Goal: Use online tool/utility: Utilize a website feature to perform a specific function

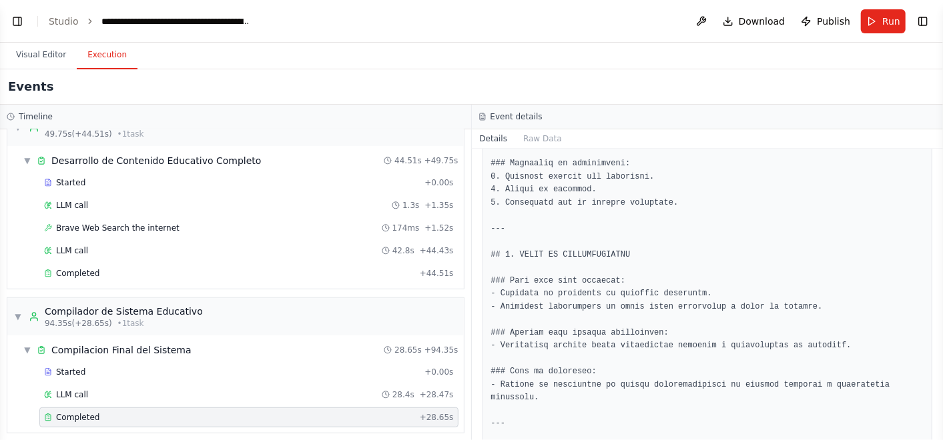
click at [475, 289] on div "Completed [DATE] 12:25:08 Description Output" at bounding box center [708, 295] width 472 height 292
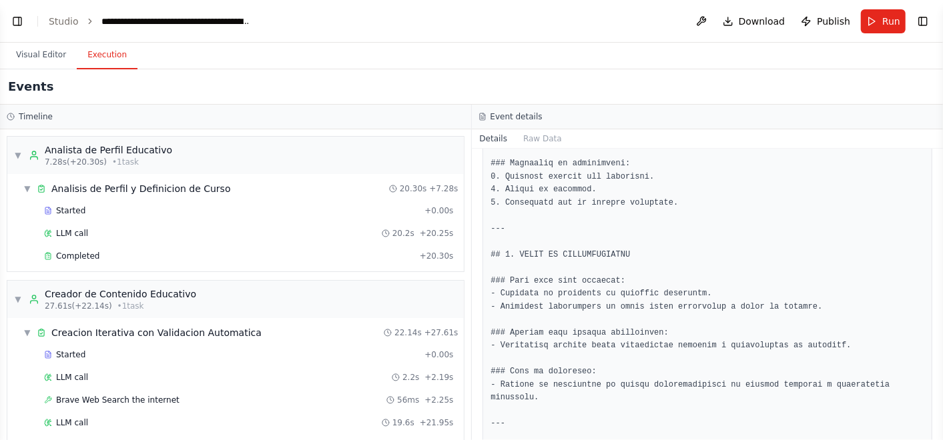
drag, startPoint x: 39, startPoint y: 45, endPoint x: 28, endPoint y: 33, distance: 16.6
click at [39, 45] on button "Visual Editor" at bounding box center [40, 55] width 71 height 28
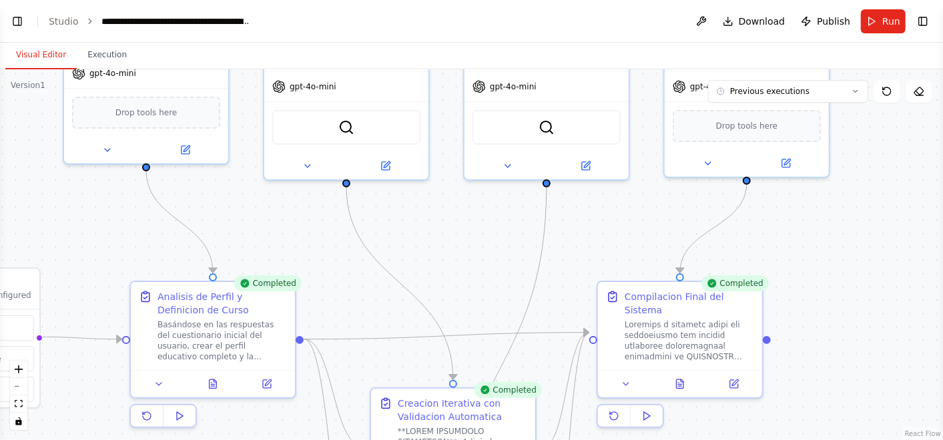
drag, startPoint x: 593, startPoint y: 370, endPoint x: 452, endPoint y: 244, distance: 189.6
click at [452, 244] on div ".deletable-edge-delete-btn { width: 20px; height: 20px; border: 0px solid #ffff…" at bounding box center [471, 254] width 943 height 371
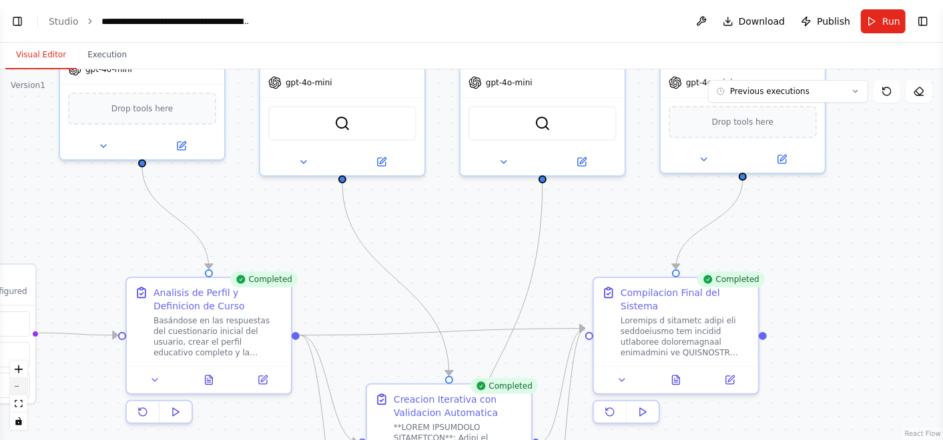
click at [12, 388] on button "zoom out" at bounding box center [18, 386] width 17 height 17
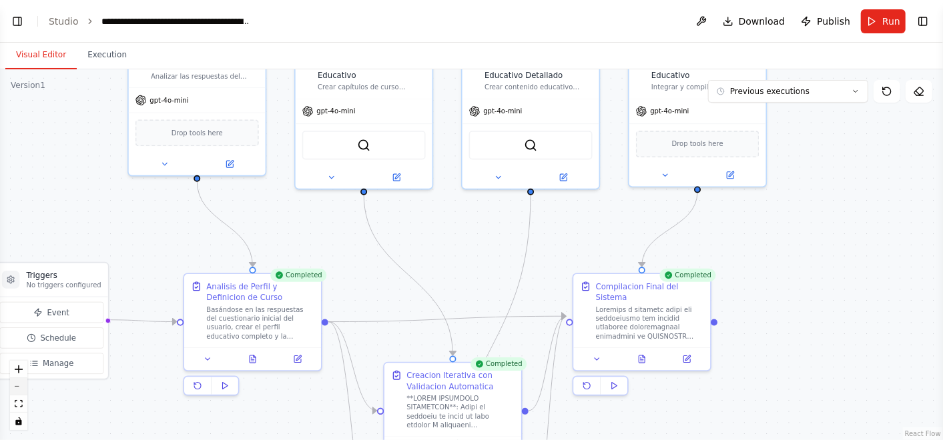
click at [19, 390] on button "zoom out" at bounding box center [18, 386] width 17 height 17
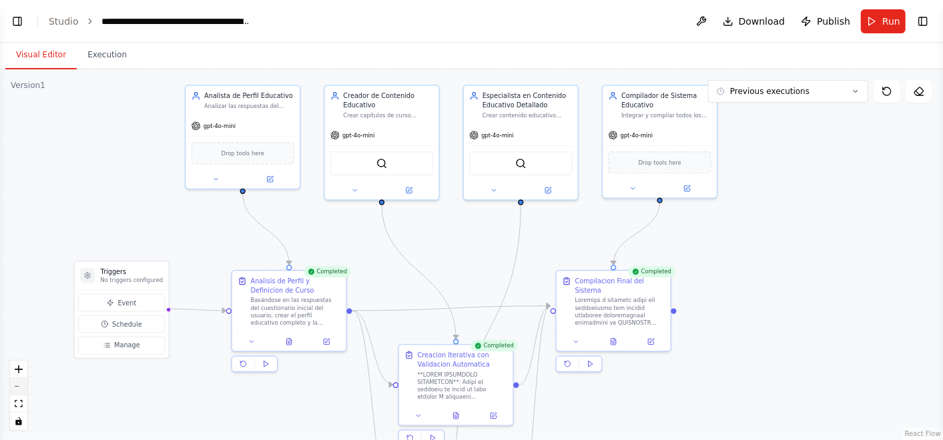
click at [19, 390] on button "zoom out" at bounding box center [18, 386] width 17 height 17
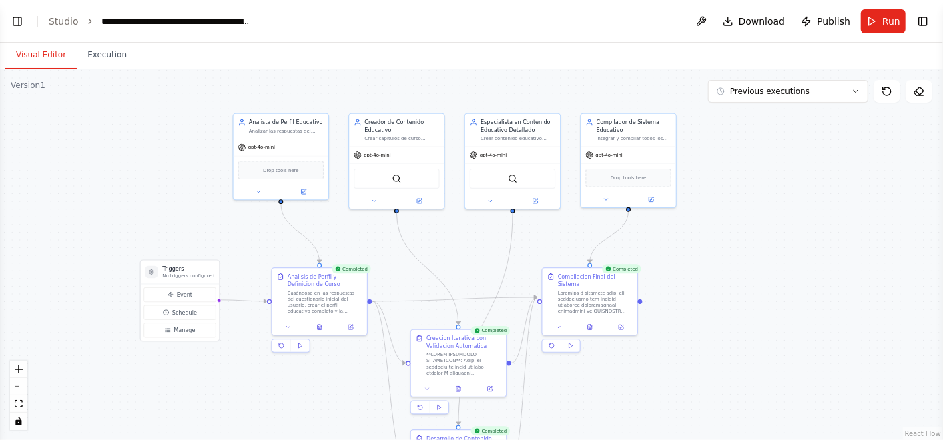
click at [7, 23] on header "**********" at bounding box center [471, 21] width 943 height 43
click at [9, 22] on button "Toggle Left Sidebar" at bounding box center [17, 21] width 19 height 19
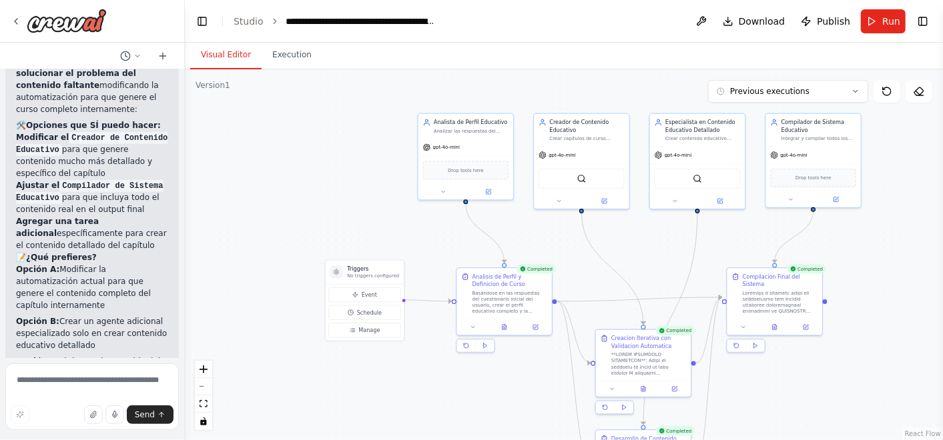
scroll to position [37436, 0]
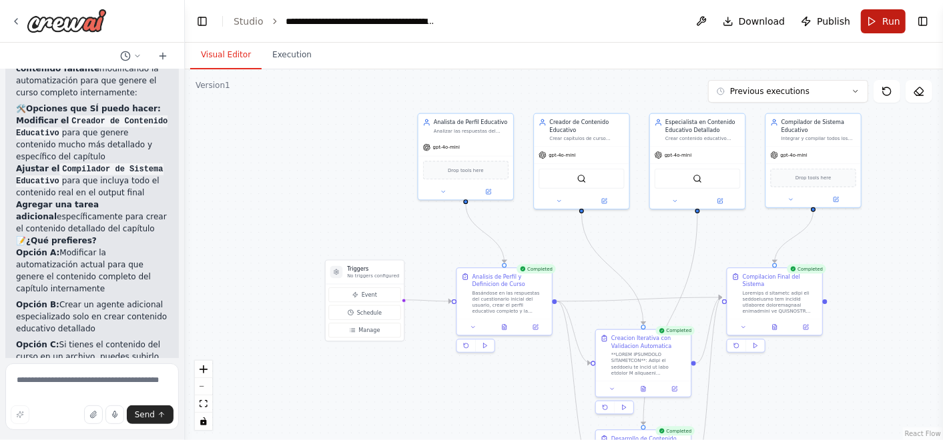
click at [875, 20] on button "Run" at bounding box center [883, 21] width 45 height 24
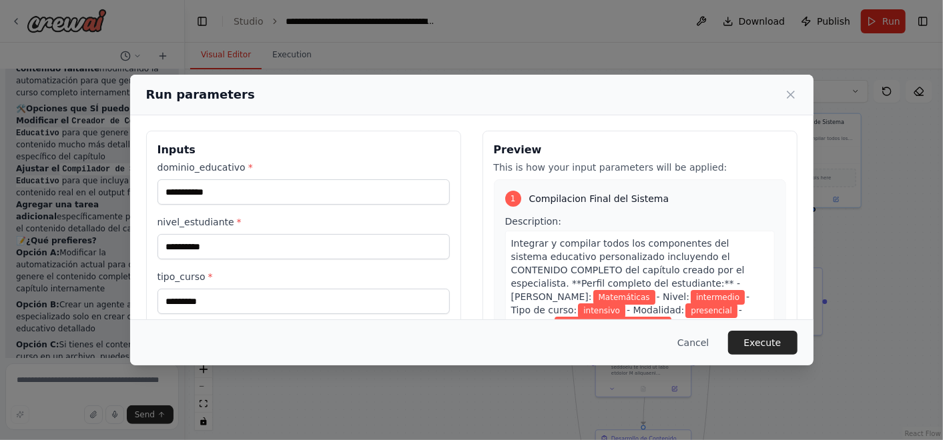
scroll to position [0, 0]
click at [774, 342] on button "Execute" at bounding box center [762, 343] width 69 height 24
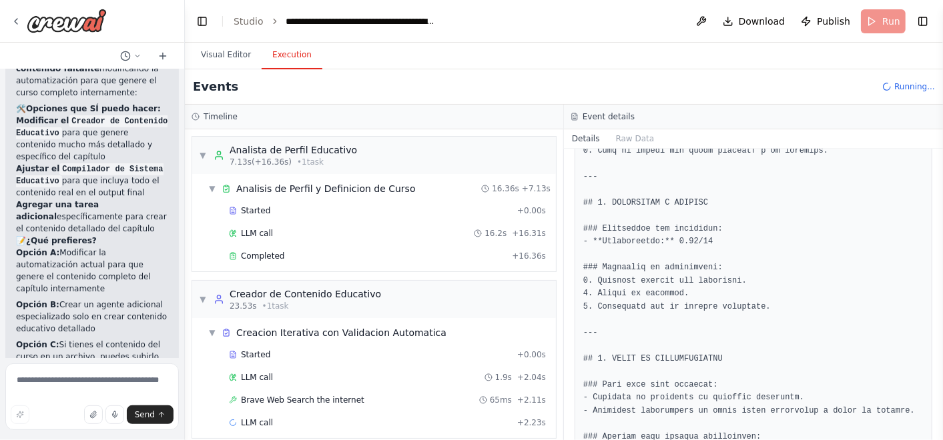
drag, startPoint x: 938, startPoint y: 386, endPoint x: 939, endPoint y: 330, distance: 56.1
click at [939, 330] on button "Toggle Sidebar" at bounding box center [943, 220] width 11 height 440
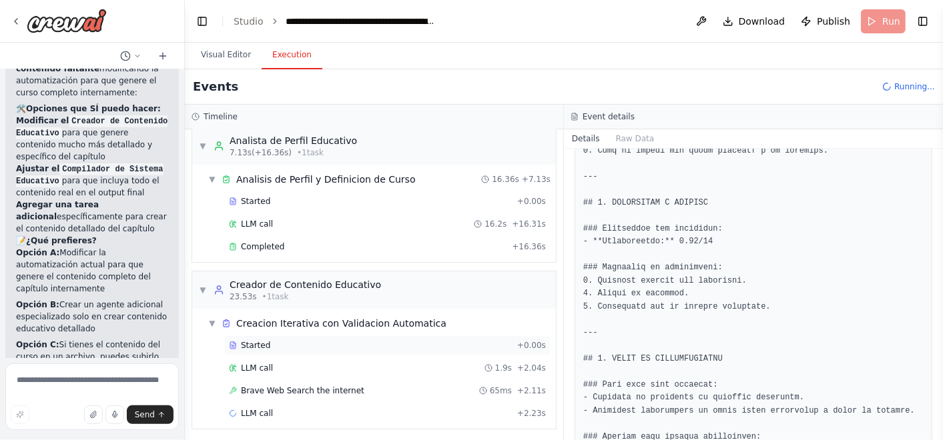
click at [309, 345] on div "Started" at bounding box center [370, 345] width 283 height 11
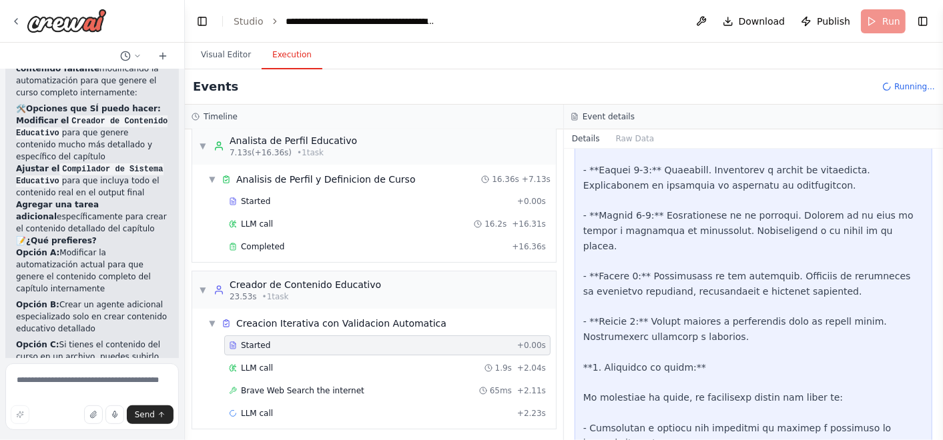
scroll to position [2566, 0]
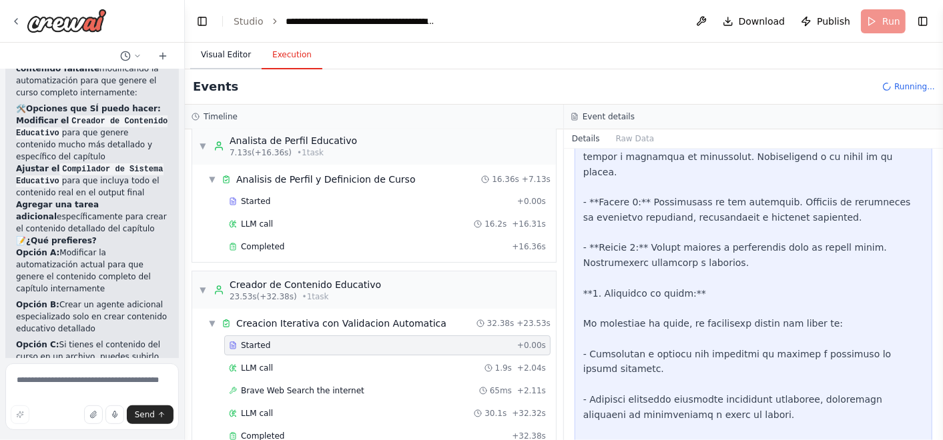
click at [214, 46] on button "Visual Editor" at bounding box center [225, 55] width 71 height 28
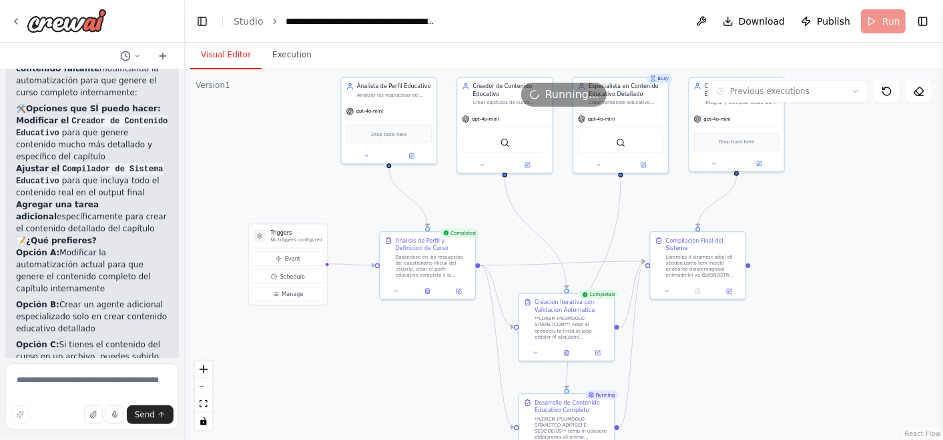
drag, startPoint x: 838, startPoint y: 394, endPoint x: 761, endPoint y: 358, distance: 84.8
click at [761, 358] on div ".deletable-edge-delete-btn { width: 20px; height: 20px; border: 0px solid #ffff…" at bounding box center [564, 254] width 758 height 371
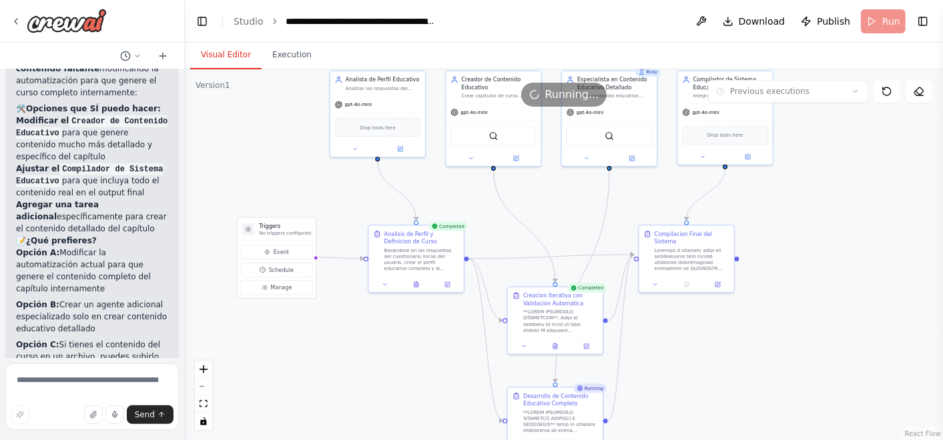
drag, startPoint x: 735, startPoint y: 376, endPoint x: 724, endPoint y: 370, distance: 12.8
click at [724, 370] on div ".deletable-edge-delete-btn { width: 20px; height: 20px; border: 0px solid #ffff…" at bounding box center [564, 254] width 758 height 371
click at [280, 57] on button "Execution" at bounding box center [292, 55] width 61 height 28
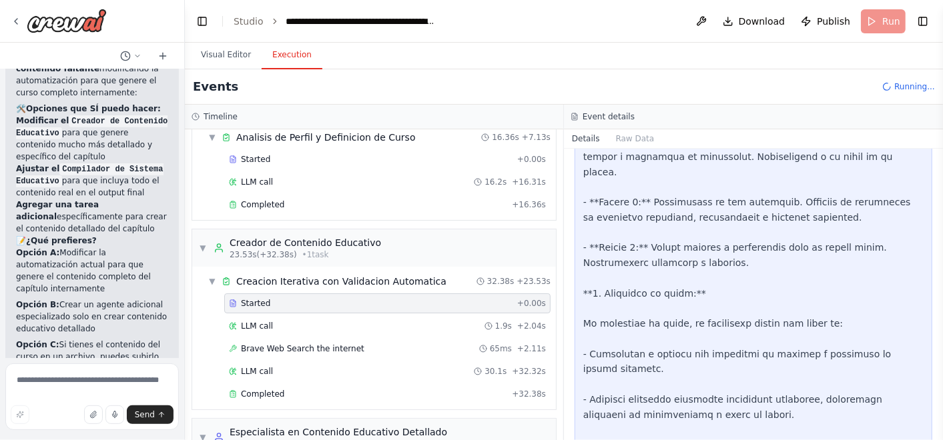
scroll to position [74, 0]
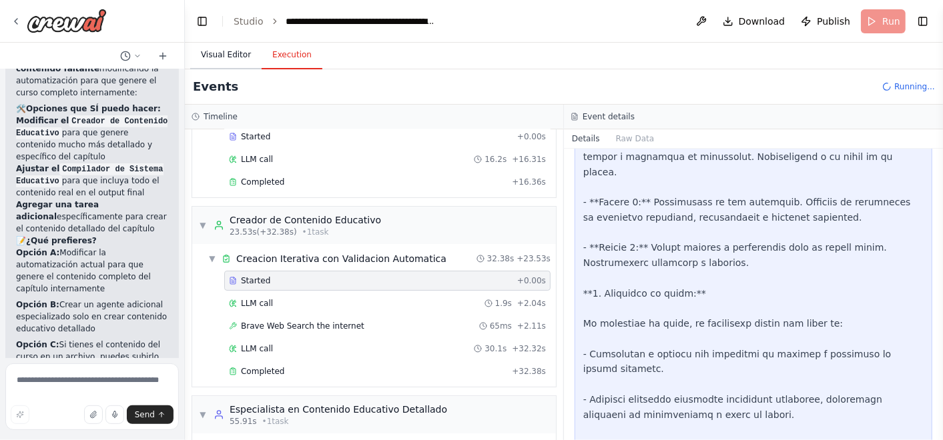
click at [229, 51] on button "Visual Editor" at bounding box center [225, 55] width 71 height 28
click at [270, 53] on button "Execution" at bounding box center [292, 55] width 61 height 28
click at [213, 57] on button "Visual Editor" at bounding box center [225, 55] width 71 height 28
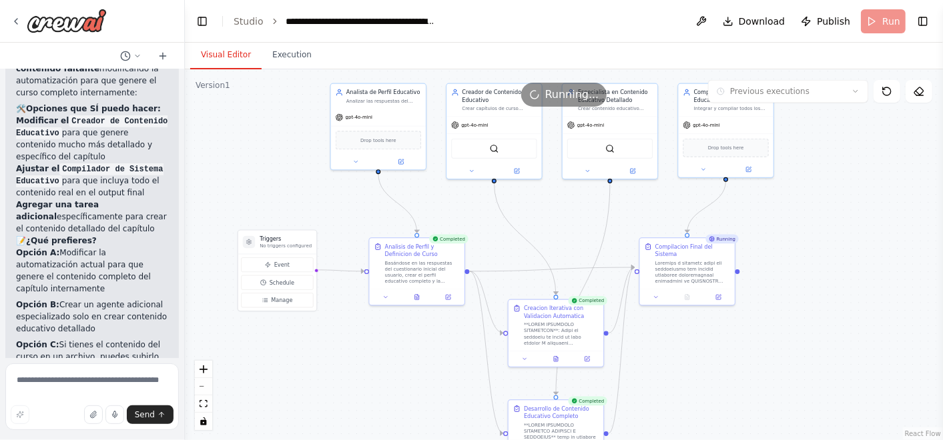
click at [410, 234] on div ".deletable-edge-delete-btn { width: 20px; height: 20px; border: 0px solid #ffff…" at bounding box center [564, 254] width 758 height 371
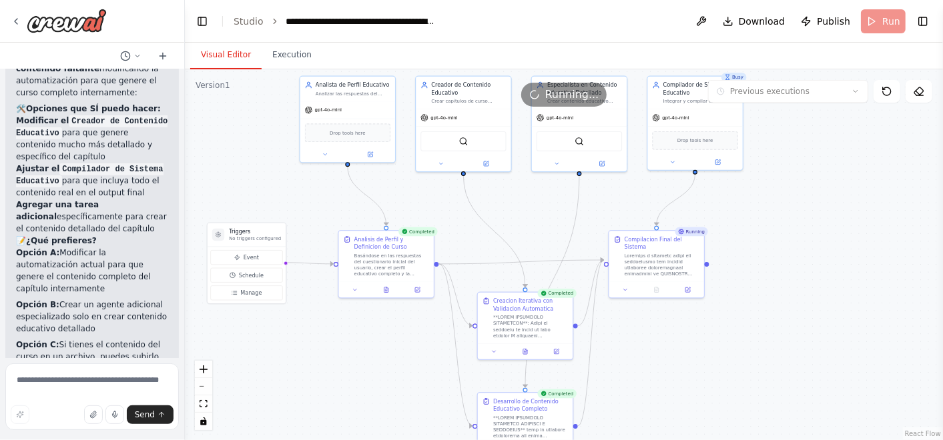
drag, startPoint x: 354, startPoint y: 211, endPoint x: 328, endPoint y: 204, distance: 27.7
click at [328, 204] on div ".deletable-edge-delete-btn { width: 20px; height: 20px; border: 0px solid #ffff…" at bounding box center [564, 254] width 758 height 371
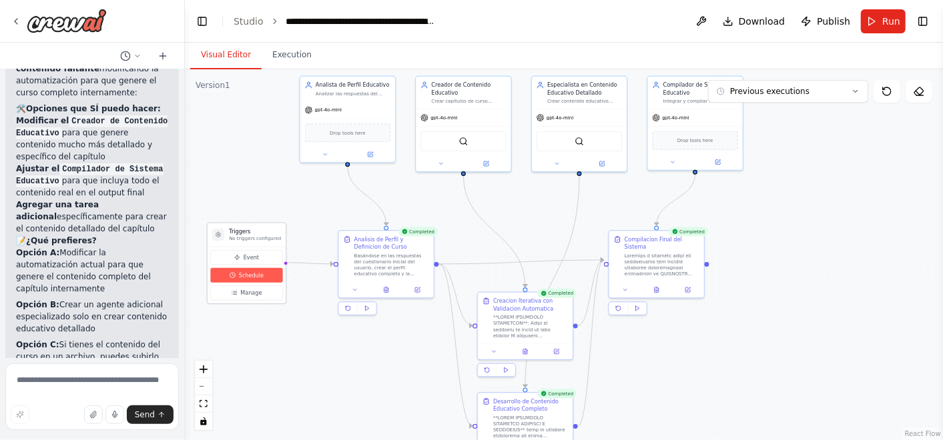
click at [254, 273] on span "Schedule" at bounding box center [251, 276] width 25 height 8
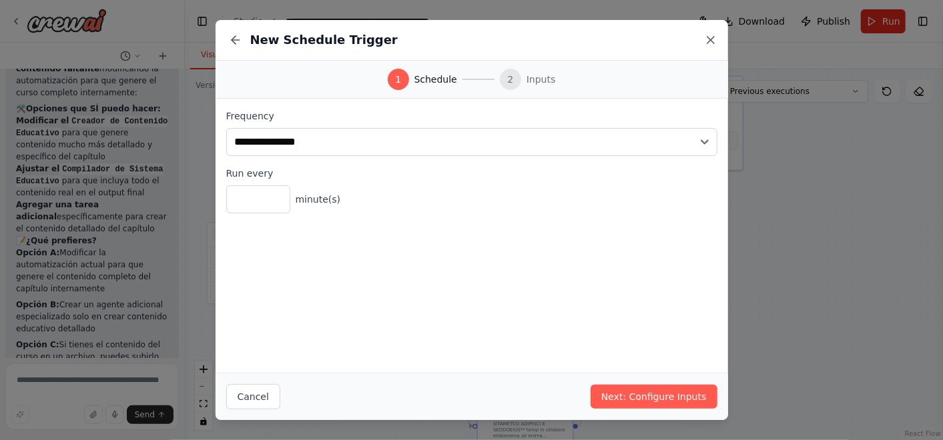
click at [711, 38] on icon at bounding box center [710, 39] width 13 height 13
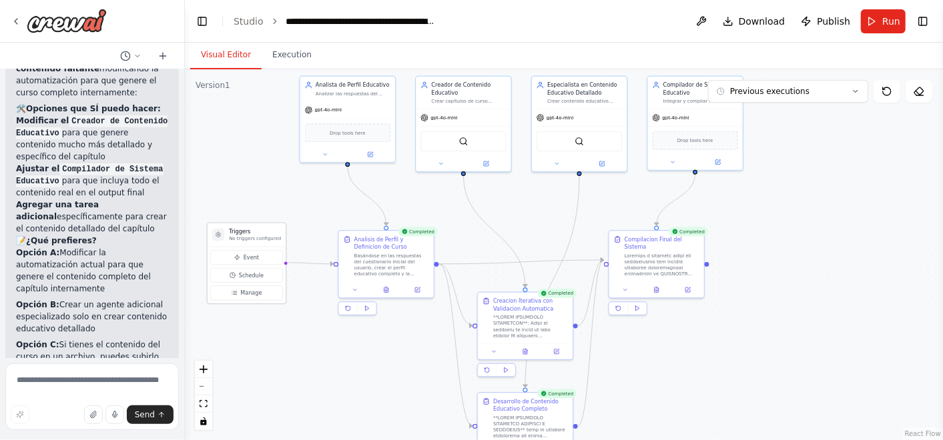
click at [259, 299] on div "Event Schedule Manage" at bounding box center [247, 275] width 78 height 57
click at [256, 295] on span "Manage" at bounding box center [250, 294] width 21 height 8
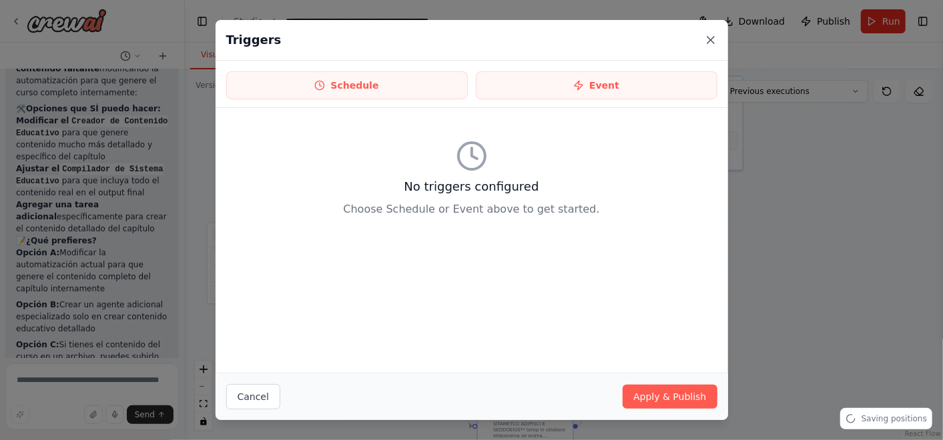
click at [707, 39] on icon at bounding box center [710, 39] width 13 height 13
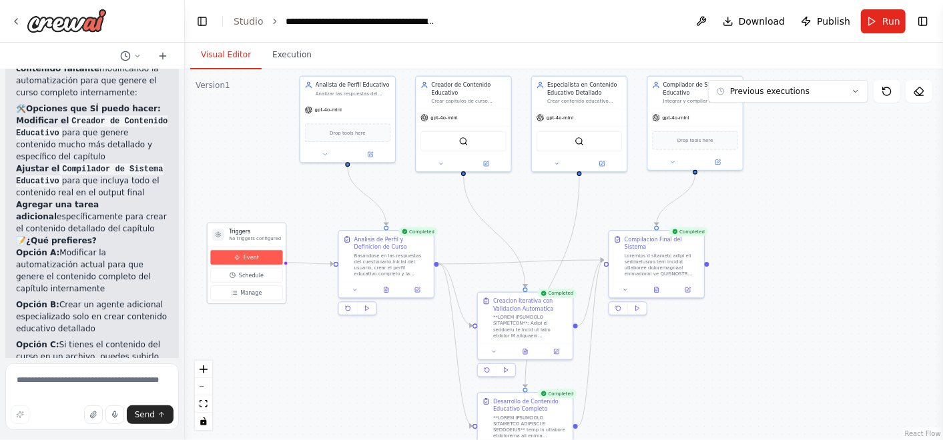
click at [244, 255] on span "Event" at bounding box center [251, 258] width 15 height 8
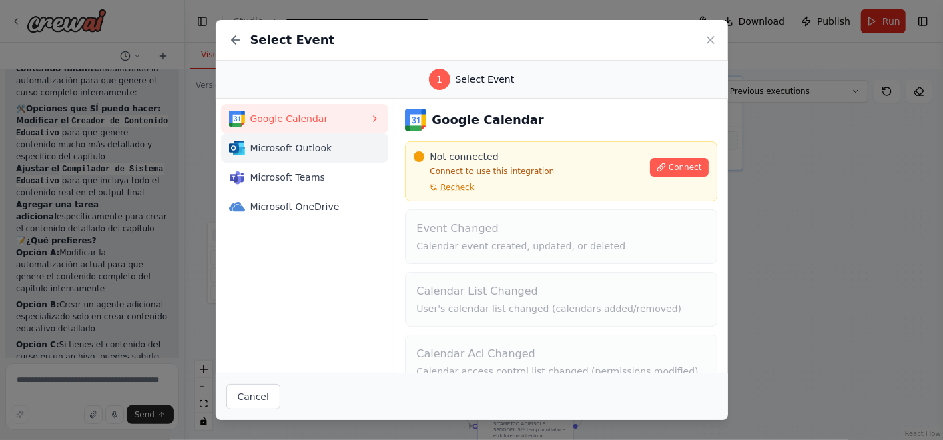
click at [308, 153] on span "Microsoft Outlook" at bounding box center [310, 147] width 120 height 13
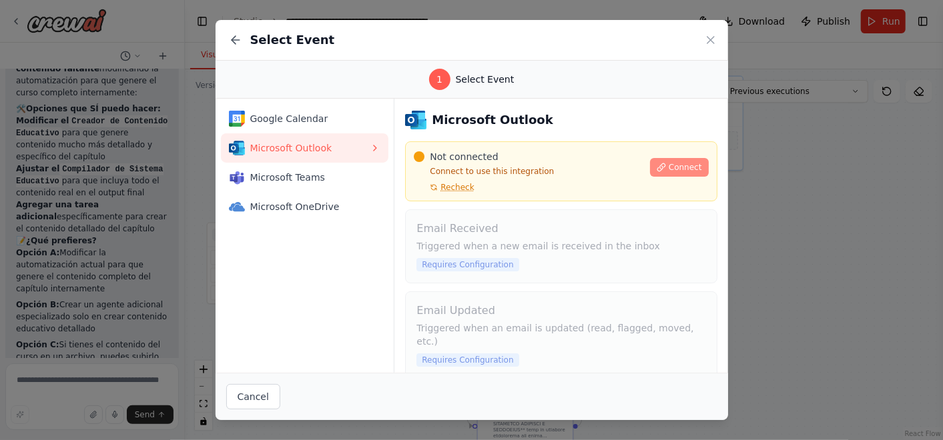
click at [669, 168] on span "Connect" at bounding box center [685, 167] width 33 height 11
click at [707, 41] on icon at bounding box center [710, 39] width 13 height 13
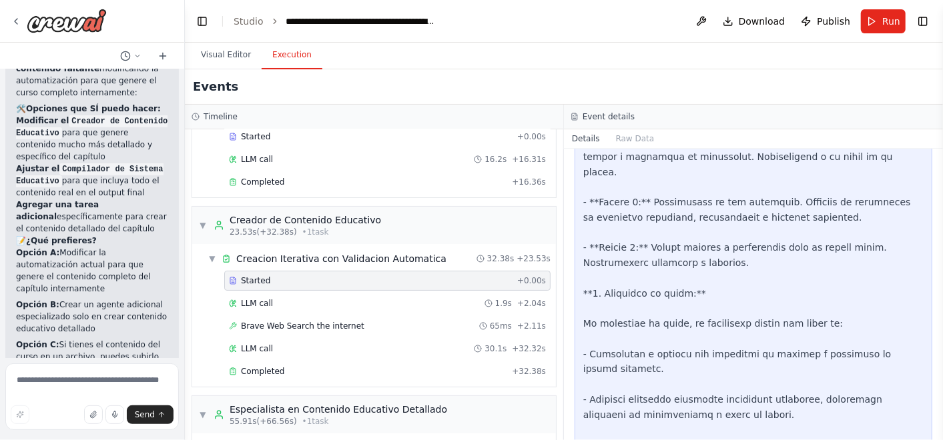
click at [294, 55] on button "Execution" at bounding box center [292, 55] width 61 height 28
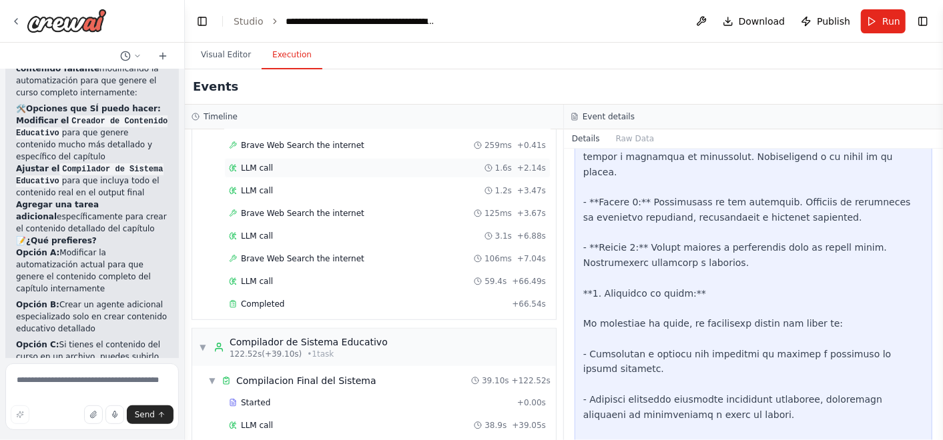
scroll to position [473, 0]
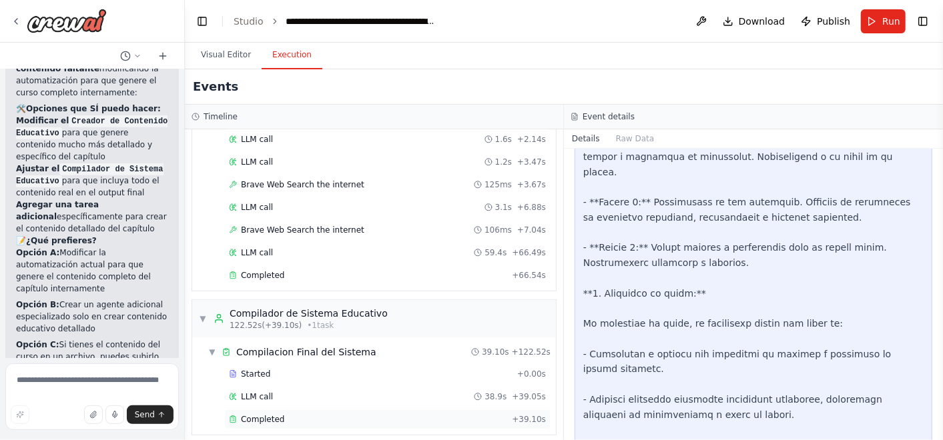
click at [286, 414] on div "Completed" at bounding box center [368, 419] width 278 height 11
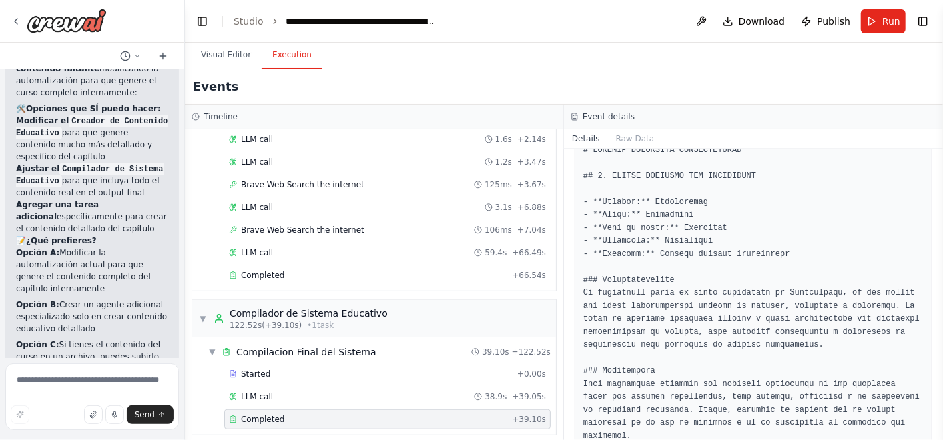
scroll to position [415, 0]
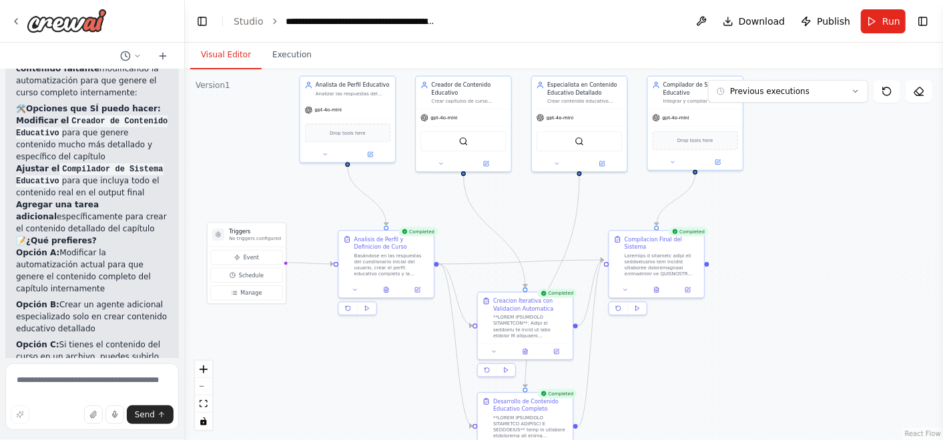
click at [204, 57] on button "Visual Editor" at bounding box center [225, 55] width 71 height 28
click at [585, 143] on div "BraveSearchTool" at bounding box center [579, 140] width 85 height 20
click at [558, 164] on button at bounding box center [556, 162] width 43 height 9
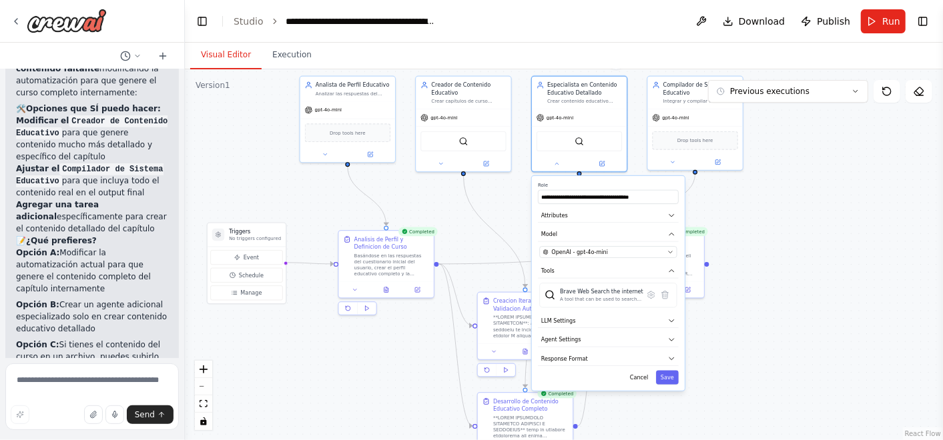
click at [742, 227] on div ".deletable-edge-delete-btn { width: 20px; height: 20px; border: 0px solid #ffff…" at bounding box center [564, 254] width 758 height 371
click at [551, 163] on button at bounding box center [556, 162] width 43 height 9
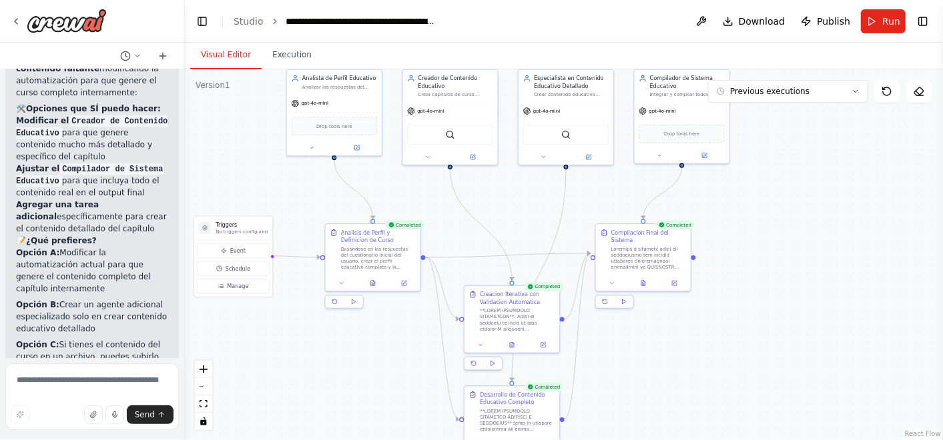
drag, startPoint x: 786, startPoint y: 227, endPoint x: 772, endPoint y: 220, distance: 15.5
click at [772, 220] on div ".deletable-edge-delete-btn { width: 20px; height: 20px; border: 0px solid #ffff…" at bounding box center [564, 254] width 758 height 371
click at [712, 17] on button at bounding box center [701, 21] width 21 height 24
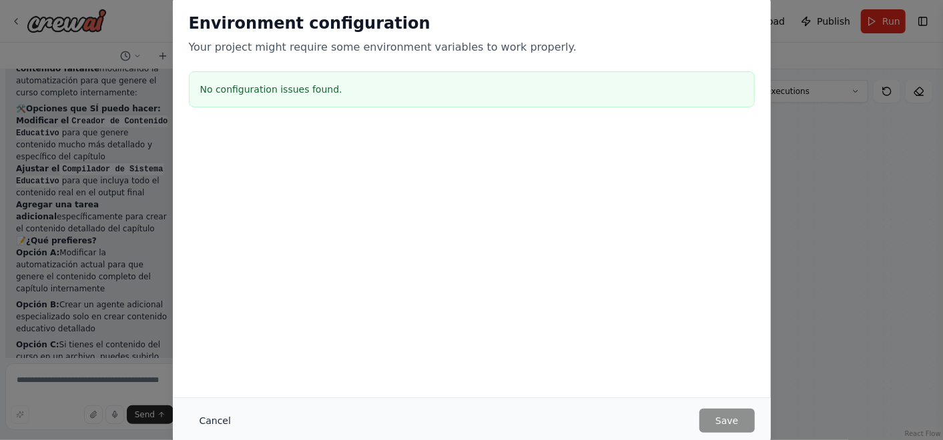
click at [206, 422] on button "Cancel" at bounding box center [215, 421] width 53 height 24
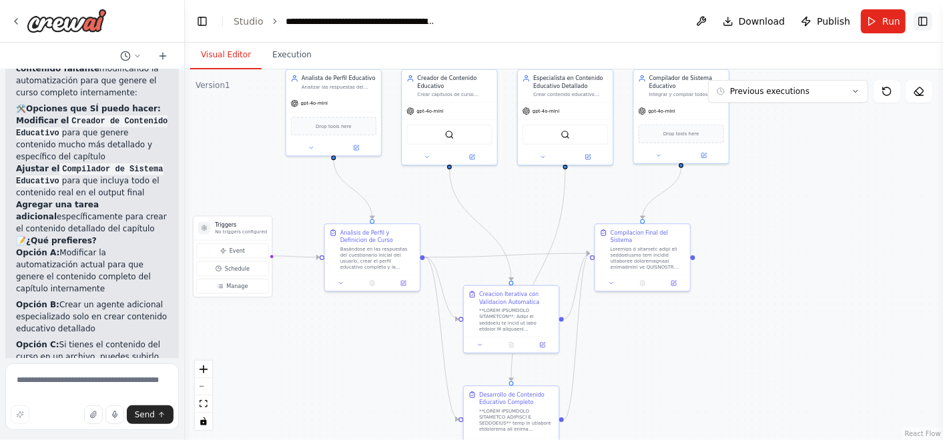
click at [921, 21] on button "Toggle Right Sidebar" at bounding box center [923, 21] width 19 height 19
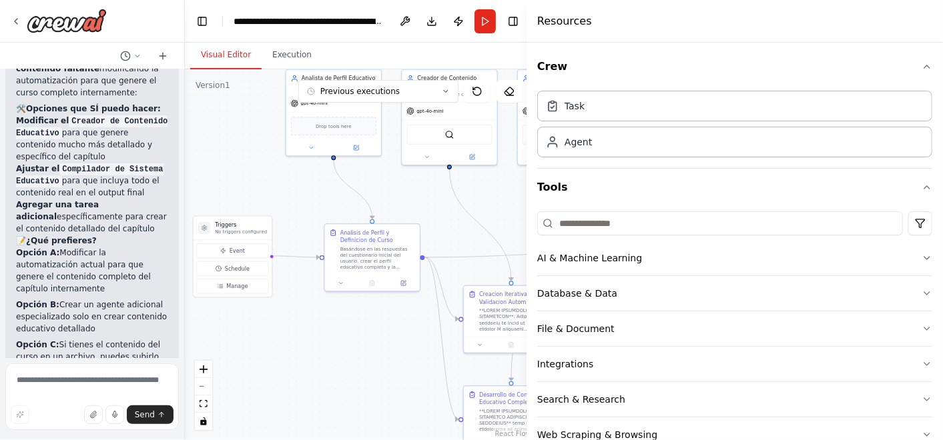
click at [454, 223] on div ".deletable-edge-delete-btn { width: 20px; height: 20px; border: 0px solid #ffff…" at bounding box center [359, 254] width 348 height 371
click at [343, 278] on button at bounding box center [341, 282] width 27 height 9
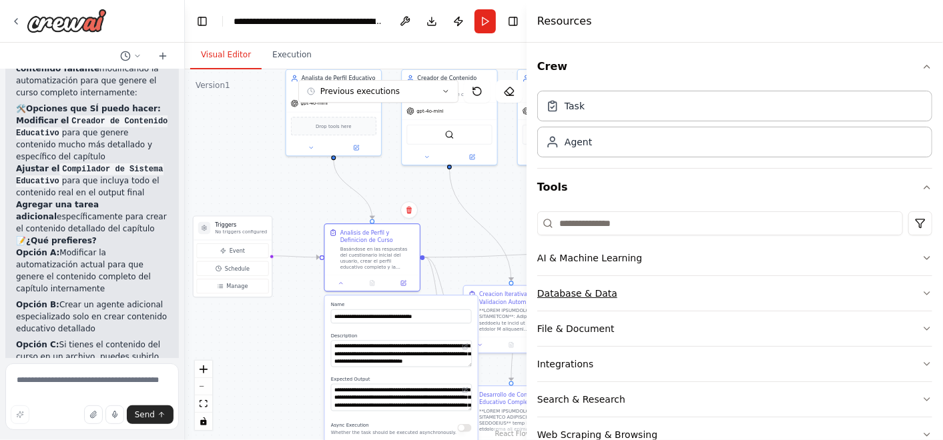
scroll to position [67, 0]
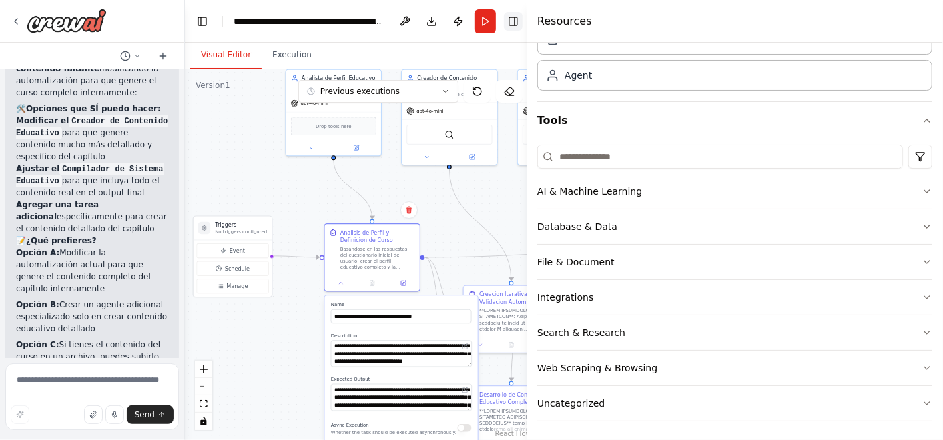
click at [517, 16] on button "Toggle Right Sidebar" at bounding box center [513, 21] width 19 height 19
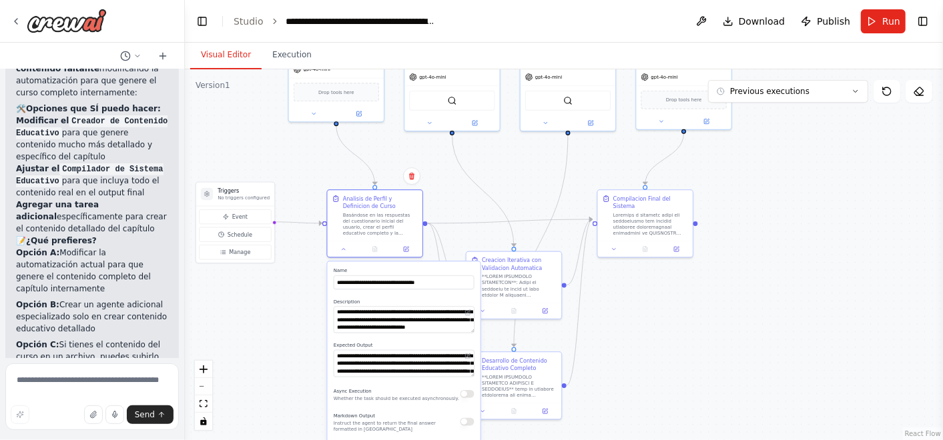
drag, startPoint x: 660, startPoint y: 355, endPoint x: 666, endPoint y: 290, distance: 65.7
click at [666, 290] on div ".deletable-edge-delete-btn { width: 20px; height: 20px; border: 0px solid #ffff…" at bounding box center [564, 254] width 758 height 371
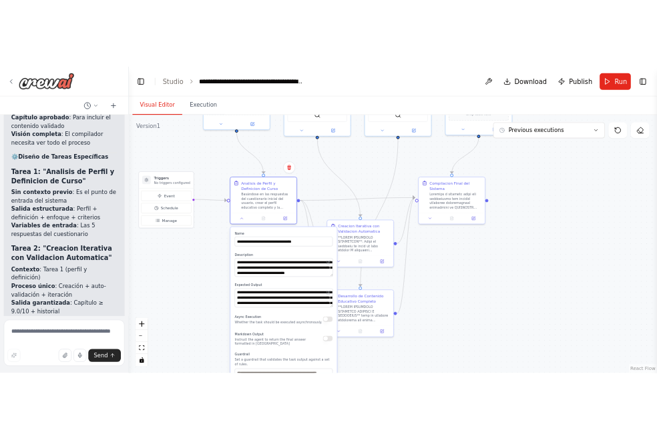
scroll to position [32333, 0]
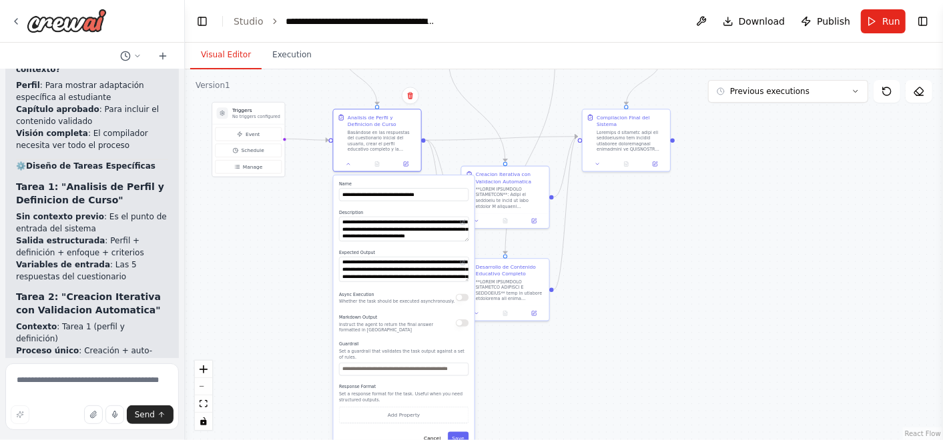
drag, startPoint x: 305, startPoint y: 305, endPoint x: 310, endPoint y: 244, distance: 61.6
click at [310, 244] on div ".deletable-edge-delete-btn { width: 20px; height: 20px; border: 0px solid #ffff…" at bounding box center [564, 254] width 758 height 371
click at [352, 168] on div at bounding box center [377, 162] width 87 height 15
click at [350, 165] on button at bounding box center [349, 162] width 25 height 9
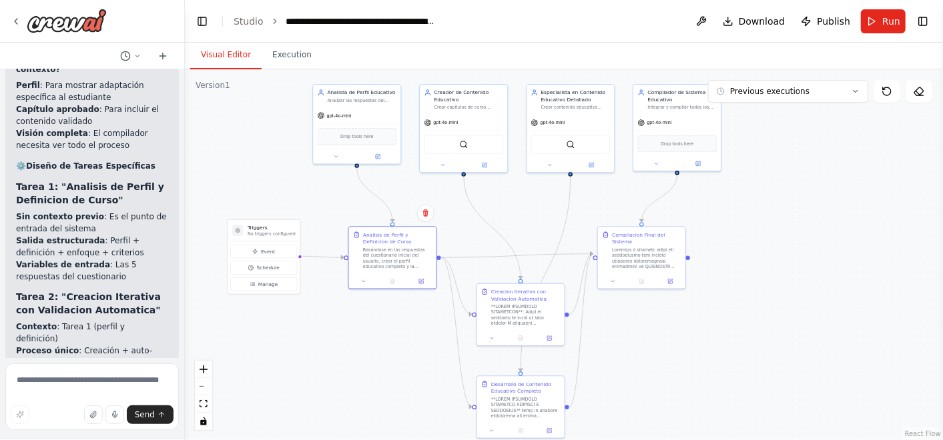
drag, startPoint x: 365, startPoint y: 234, endPoint x: 380, endPoint y: 351, distance: 117.7
click at [380, 351] on div ".deletable-edge-delete-btn { width: 20px; height: 20px; border: 0px solid #ffff…" at bounding box center [564, 254] width 758 height 371
click at [741, 23] on button "Download" at bounding box center [753, 21] width 73 height 24
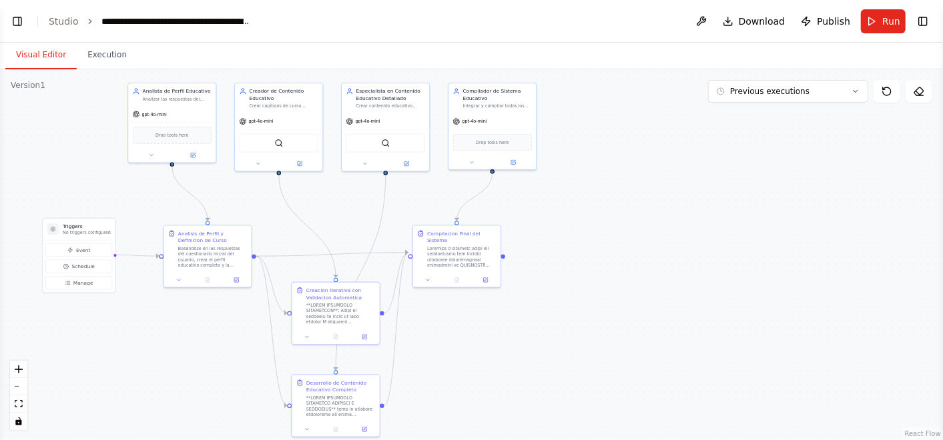
click at [425, 32] on header "**********" at bounding box center [471, 21] width 943 height 43
click at [822, 19] on span "Publish" at bounding box center [833, 21] width 33 height 13
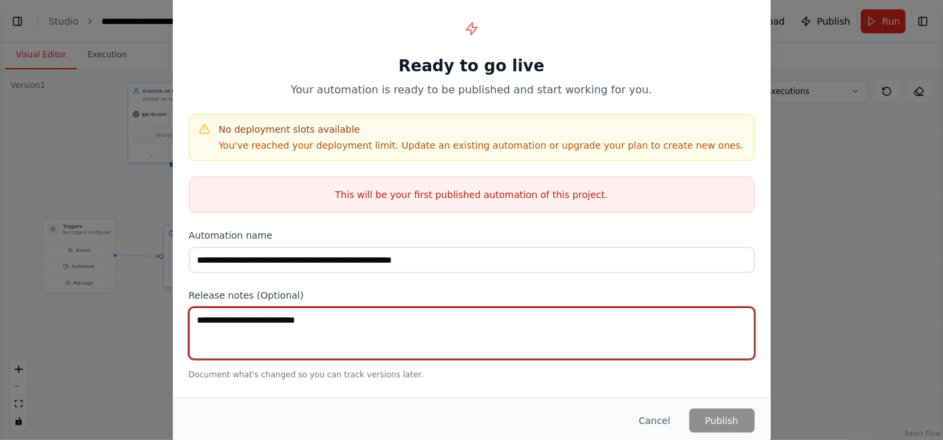
click at [509, 333] on textarea at bounding box center [472, 334] width 566 height 52
type textarea "**"
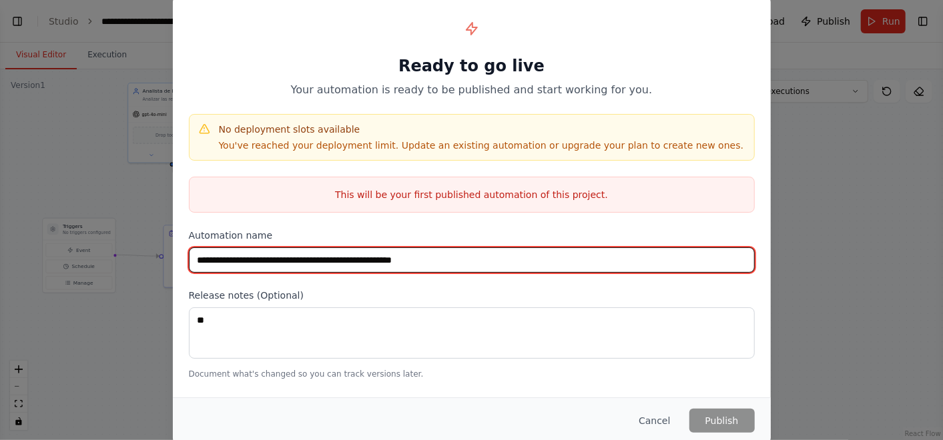
drag, startPoint x: 499, startPoint y: 254, endPoint x: 509, endPoint y: 267, distance: 16.2
click at [501, 256] on input "**********" at bounding box center [472, 260] width 566 height 25
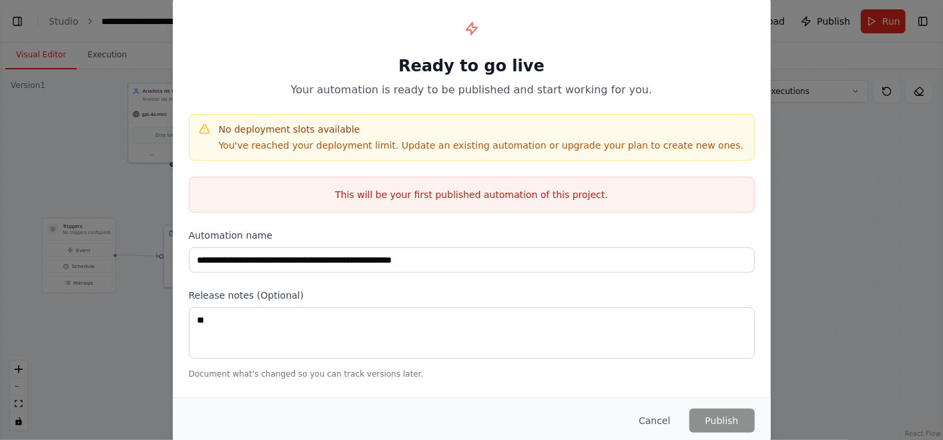
click at [537, 370] on p "Document what's changed so you can track versions later." at bounding box center [472, 374] width 566 height 11
drag, startPoint x: 213, startPoint y: 143, endPoint x: 387, endPoint y: 154, distance: 174.5
click at [387, 154] on div "No deployment slots available You've reached your deployment limit. Update an e…" at bounding box center [472, 137] width 566 height 47
drag, startPoint x: 387, startPoint y: 154, endPoint x: 439, endPoint y: 147, distance: 52.4
click at [438, 145] on p "You've reached your deployment limit. Update an existing automation or upgrade …" at bounding box center [481, 145] width 525 height 13
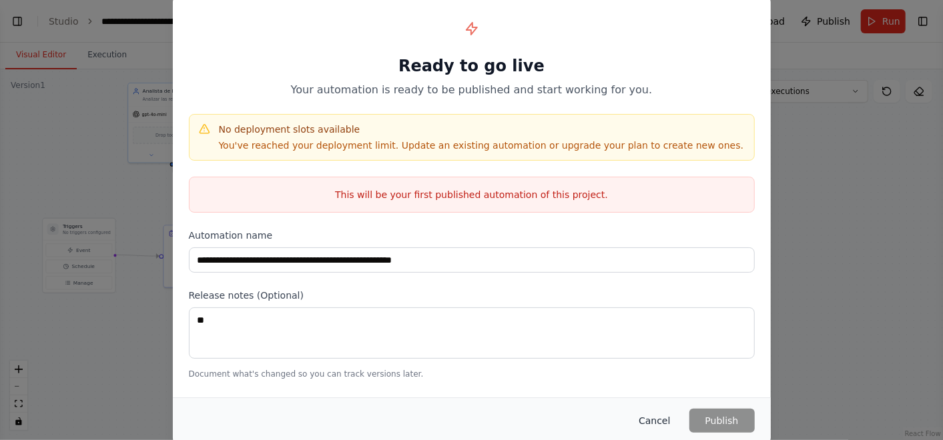
click at [664, 417] on button "Cancel" at bounding box center [654, 421] width 53 height 24
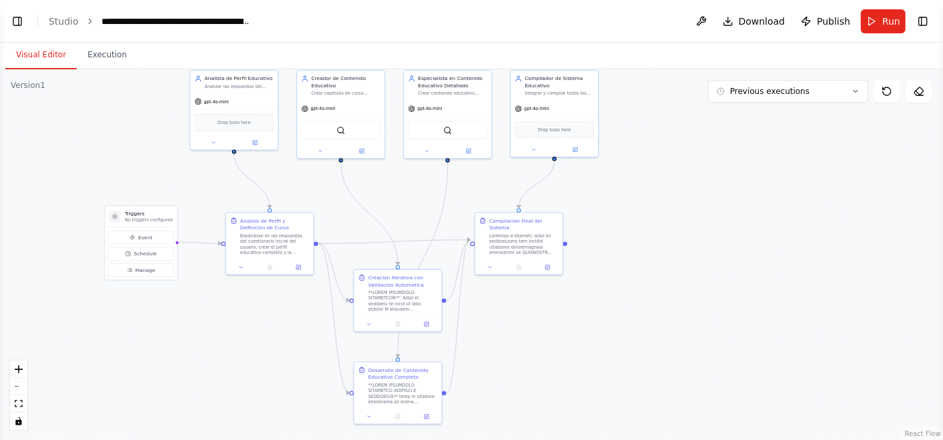
drag, startPoint x: 585, startPoint y: 218, endPoint x: 645, endPoint y: 206, distance: 61.4
click at [645, 206] on div ".deletable-edge-delete-btn { width: 20px; height: 20px; border: 0px solid #ffff…" at bounding box center [471, 254] width 943 height 371
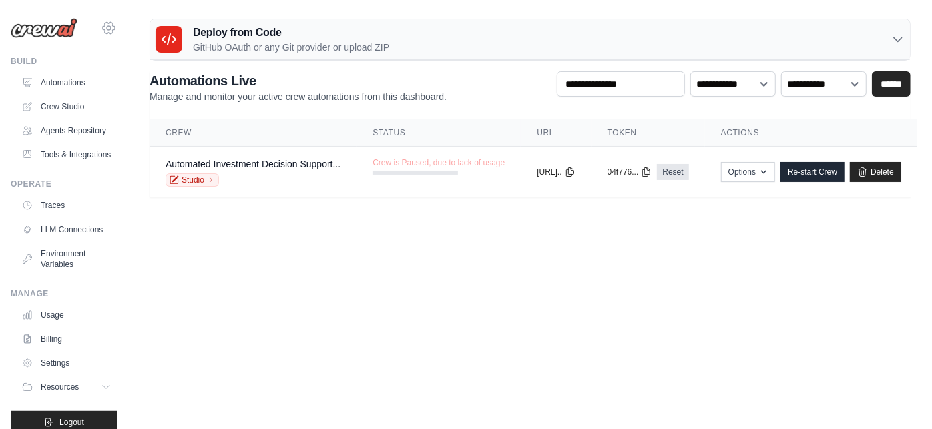
click at [107, 27] on icon at bounding box center [109, 28] width 4 height 4
click at [194, 272] on body "digitalbankinghub@gmail.com Settings Build Automations Resources Blog" at bounding box center [466, 214] width 932 height 429
click at [53, 110] on link "Crew Studio" at bounding box center [67, 106] width 101 height 21
click at [77, 109] on link "Crew Studio" at bounding box center [67, 106] width 101 height 21
